Goal: Task Accomplishment & Management: Complete application form

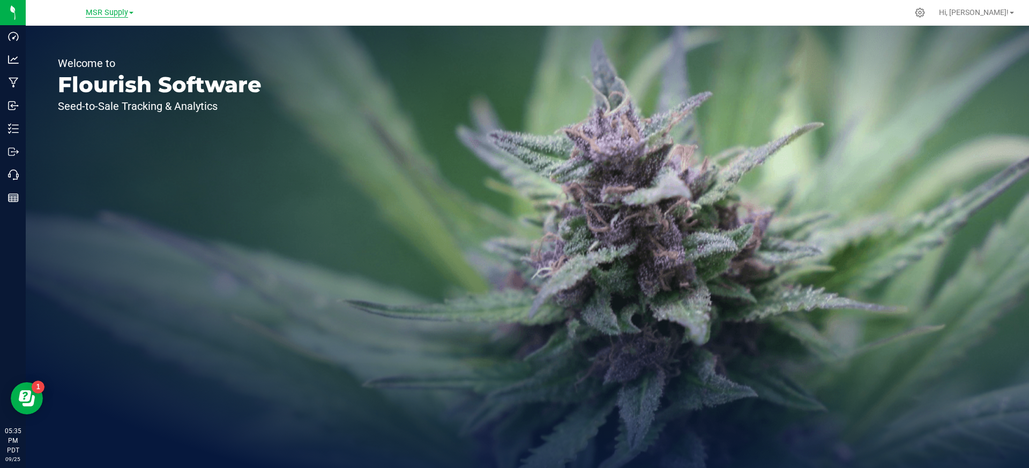
click at [100, 13] on span "MSR Supply" at bounding box center [107, 13] width 42 height 10
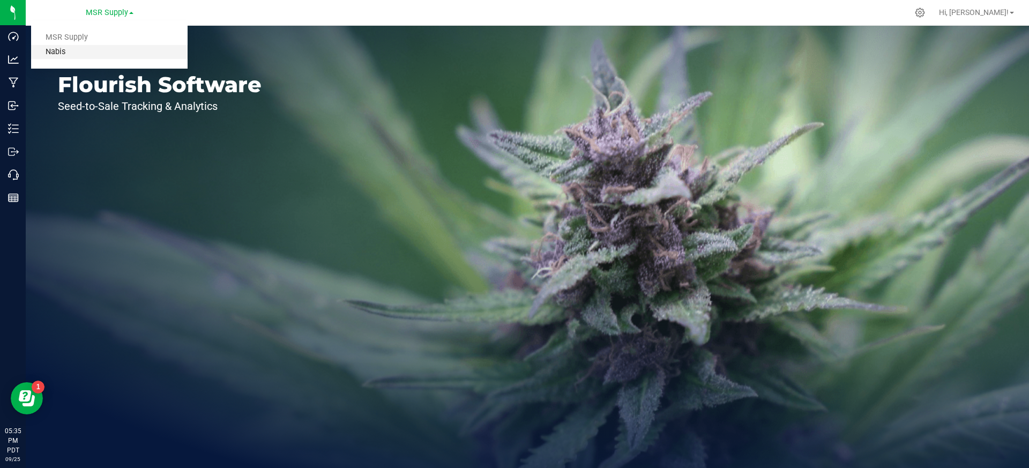
click at [98, 51] on link "Nabis" at bounding box center [109, 52] width 157 height 14
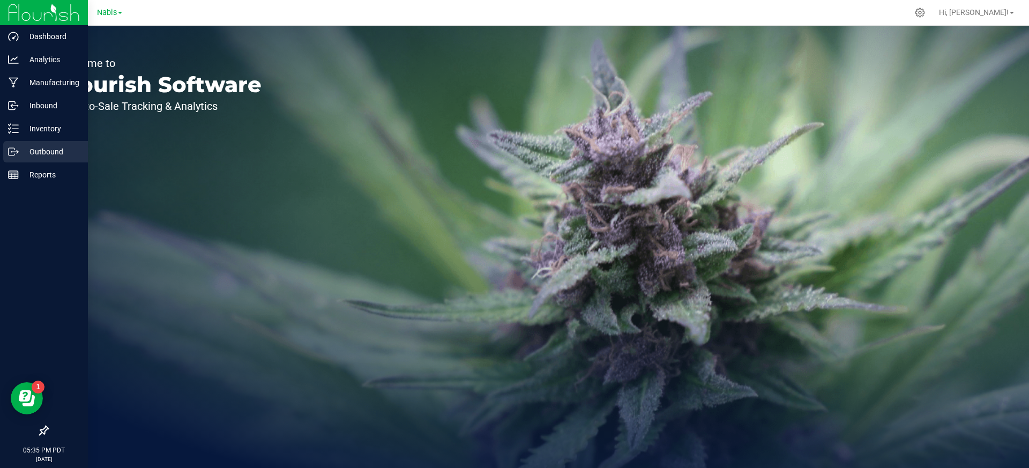
click at [20, 146] on p "Outbound" at bounding box center [51, 151] width 64 height 13
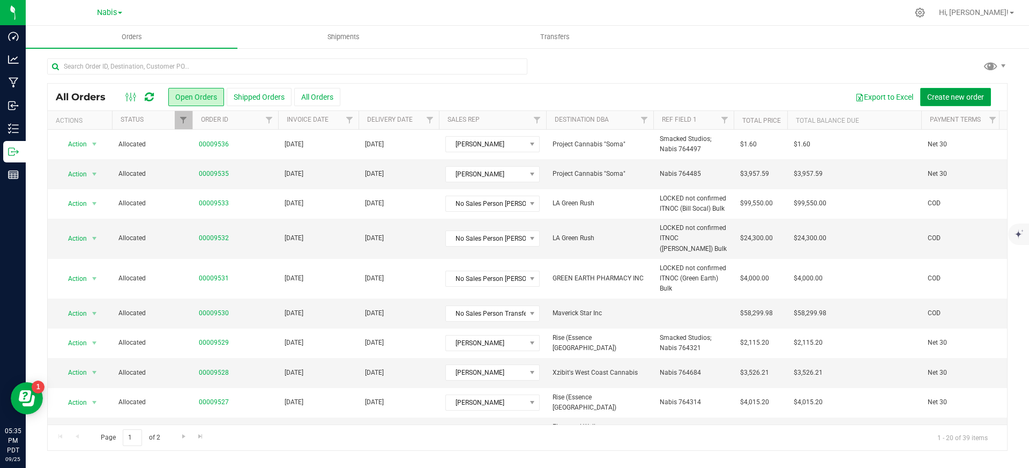
click at [955, 97] on span "Create new order" at bounding box center [955, 97] width 57 height 9
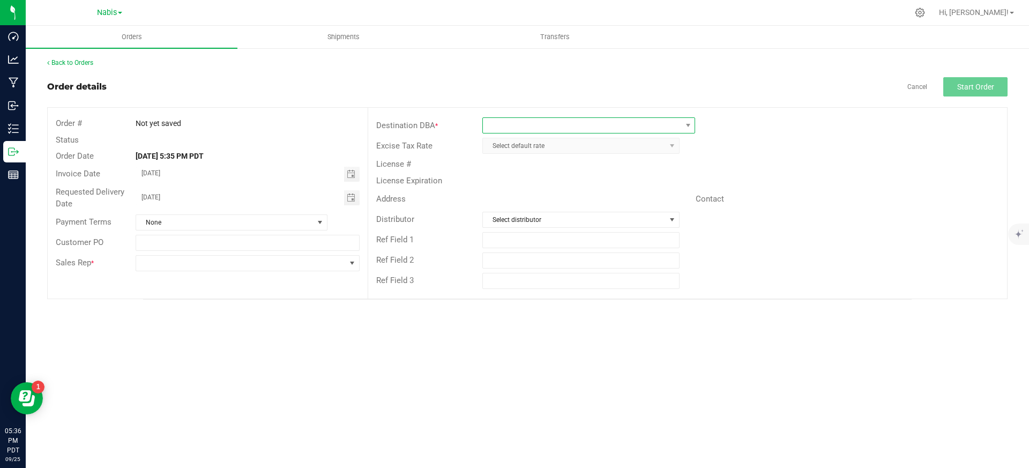
click at [636, 131] on span at bounding box center [582, 125] width 198 height 15
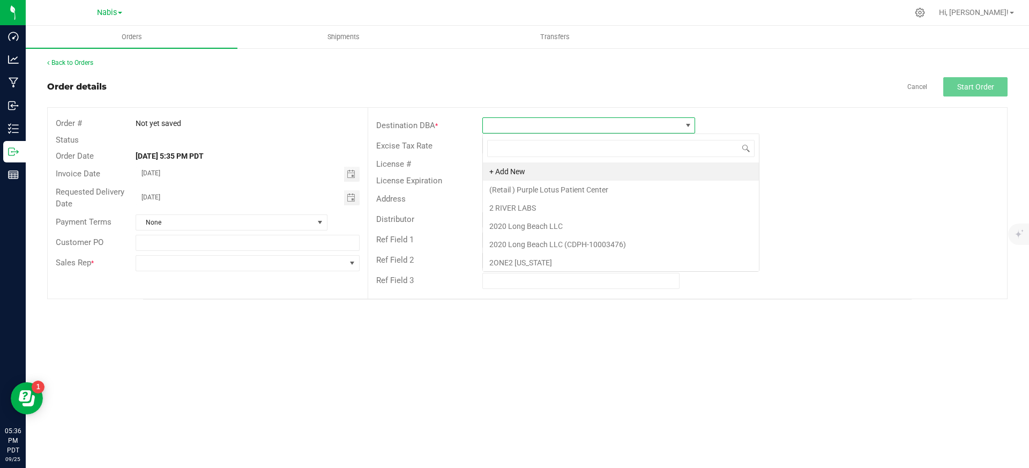
scroll to position [16, 213]
type input "la green rush"
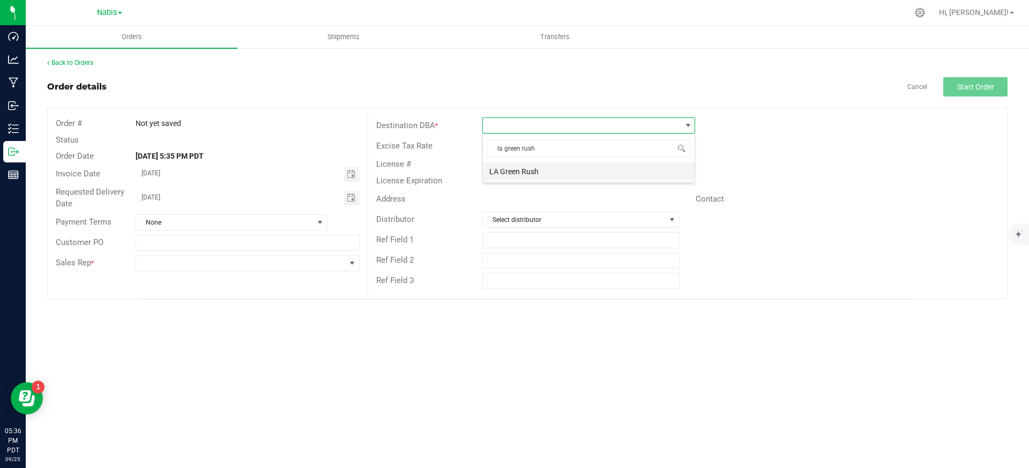
click at [508, 176] on li "LA Green Rush" at bounding box center [589, 171] width 212 height 18
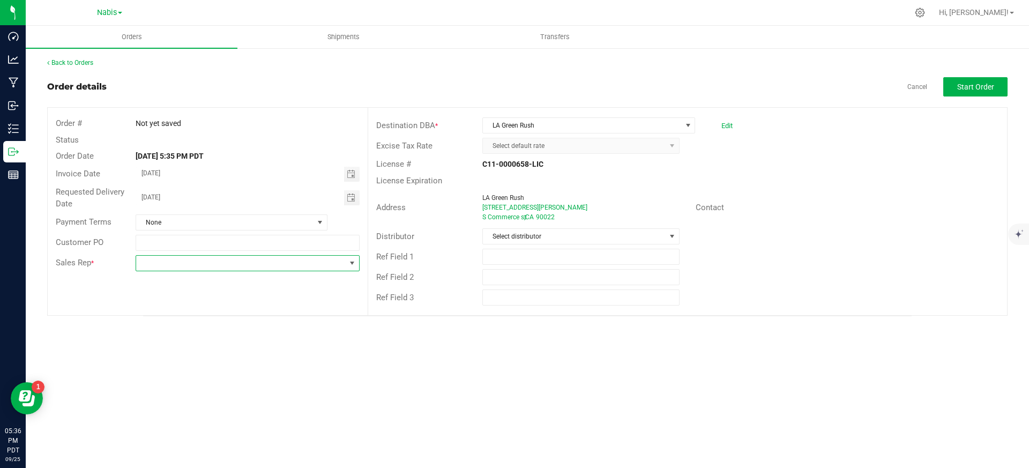
click at [250, 265] on span at bounding box center [240, 263] width 209 height 15
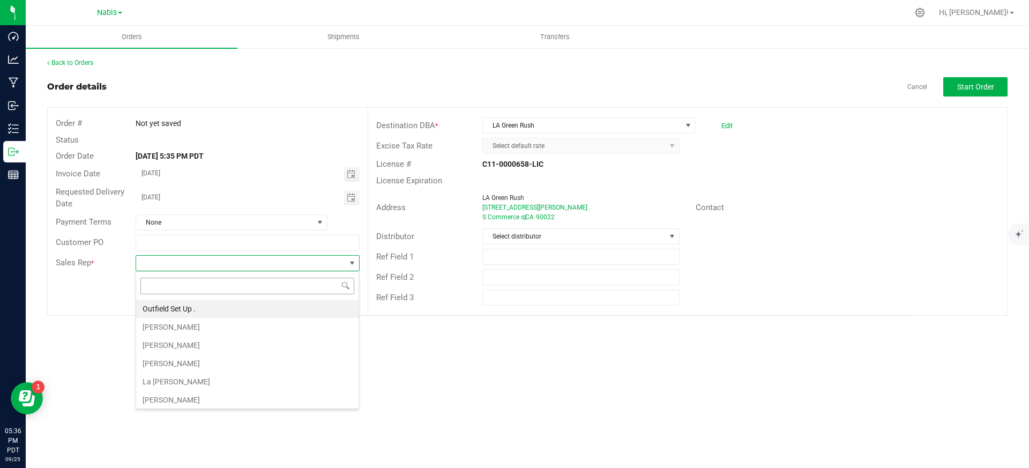
scroll to position [16, 224]
type input "i"
type input "no s"
click at [226, 308] on li "No Sales Person [PERSON_NAME] Transfer" at bounding box center [247, 309] width 222 height 18
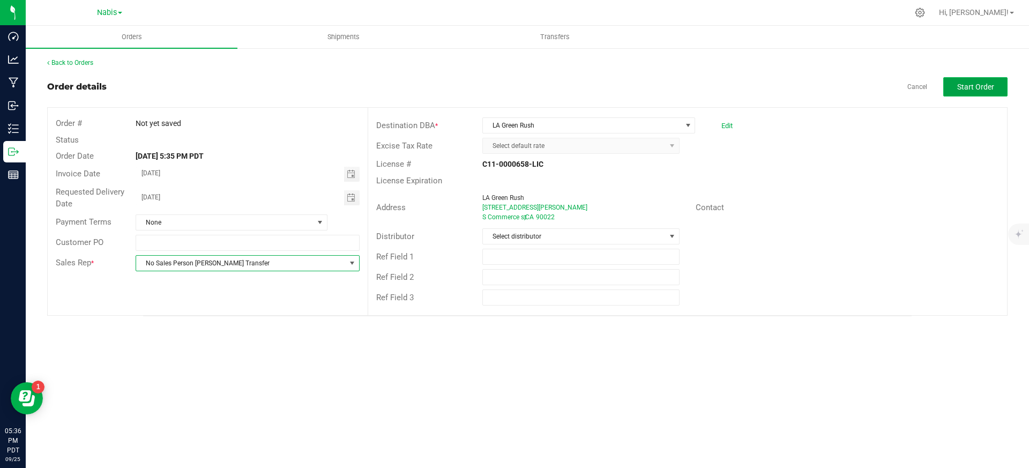
click at [984, 86] on span "Start Order" at bounding box center [975, 87] width 37 height 9
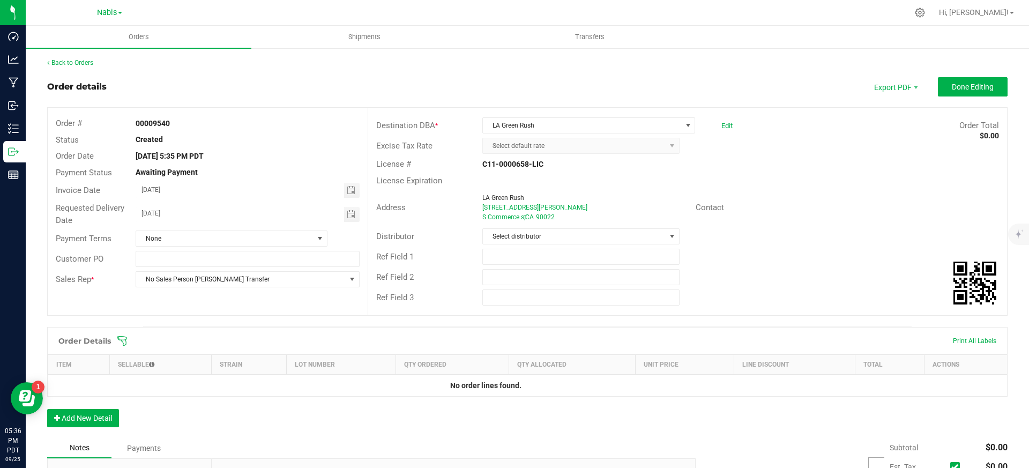
click at [155, 124] on strong "00009540" at bounding box center [153, 123] width 34 height 9
copy strong "00009540"
click at [977, 92] on button "Done Editing" at bounding box center [973, 86] width 70 height 19
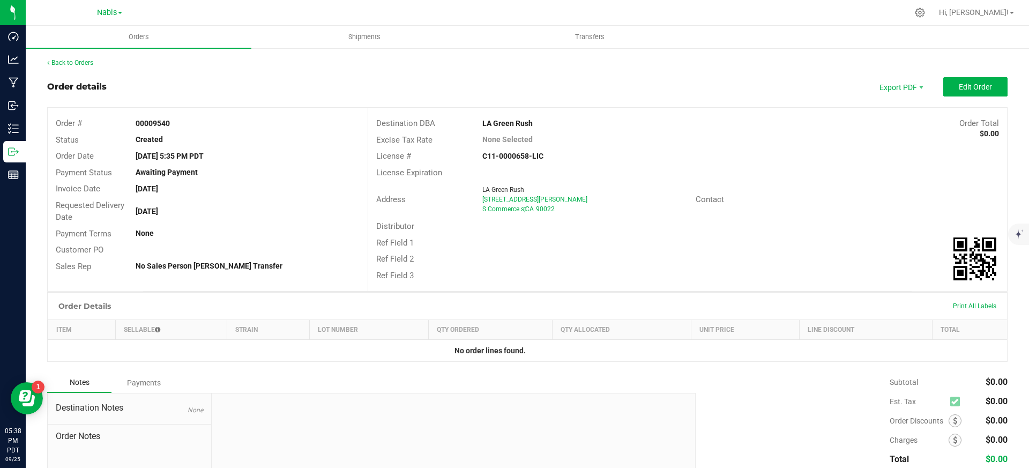
click at [148, 122] on strong "00009540" at bounding box center [153, 123] width 34 height 9
copy strong "00009540"
